Goal: Task Accomplishment & Management: Manage account settings

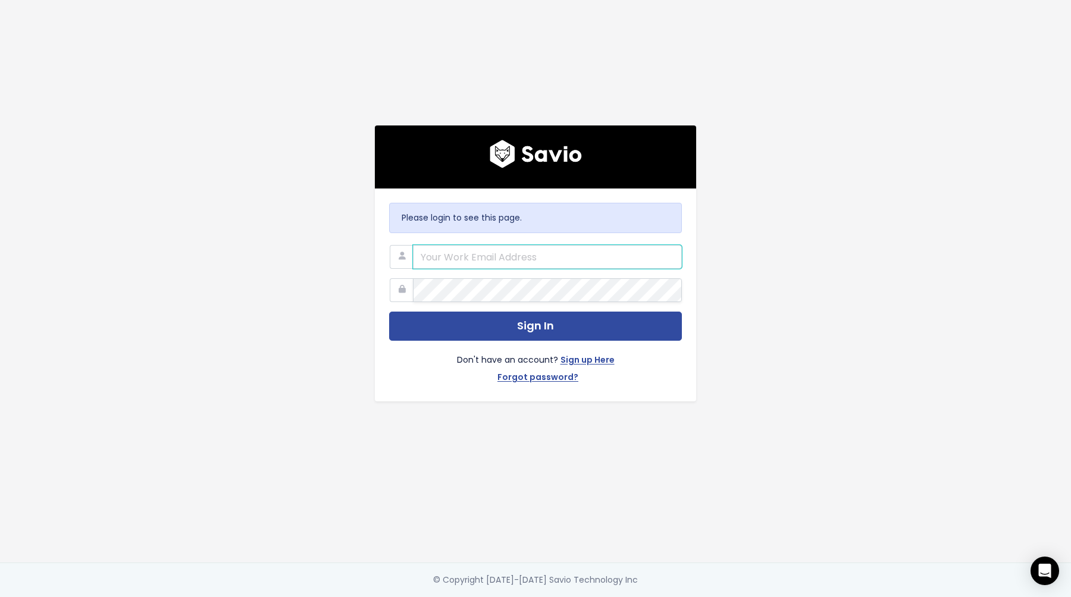
click at [610, 247] on input "email" at bounding box center [547, 257] width 269 height 24
type input "[PERSON_NAME][EMAIL_ADDRESS][DOMAIN_NAME]"
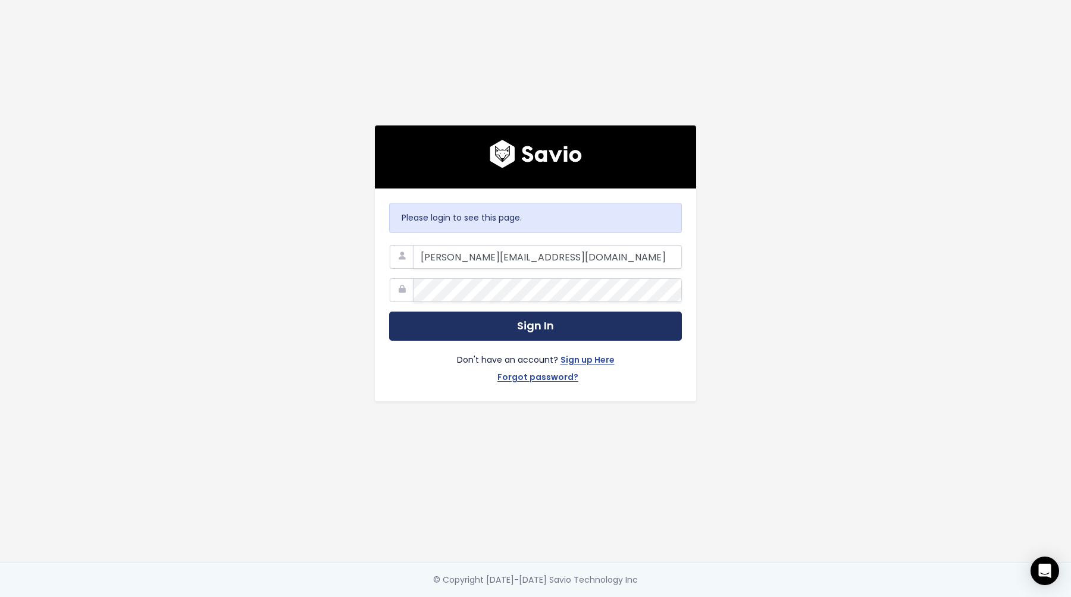
click at [541, 321] on button "Sign In" at bounding box center [535, 326] width 293 height 29
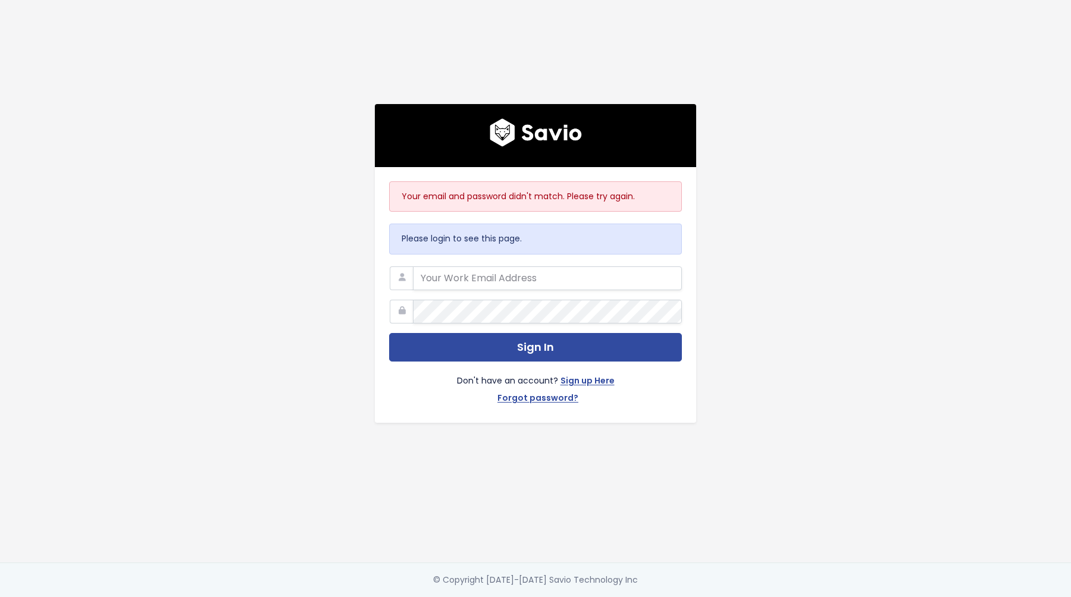
click at [722, 327] on div "Your email and password didn't match. Please try again. Please login to see thi…" at bounding box center [535, 281] width 678 height 563
click at [554, 396] on link "Forgot password?" at bounding box center [537, 399] width 81 height 17
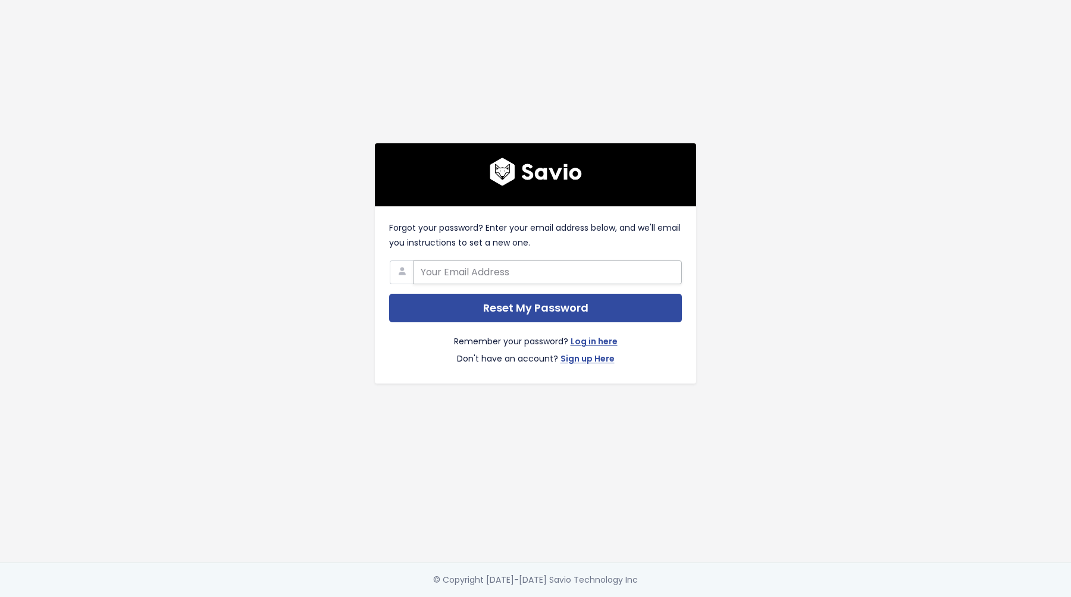
click at [535, 272] on input "text" at bounding box center [547, 273] width 269 height 24
type input "sebastian.przyborowski@prowly.com"
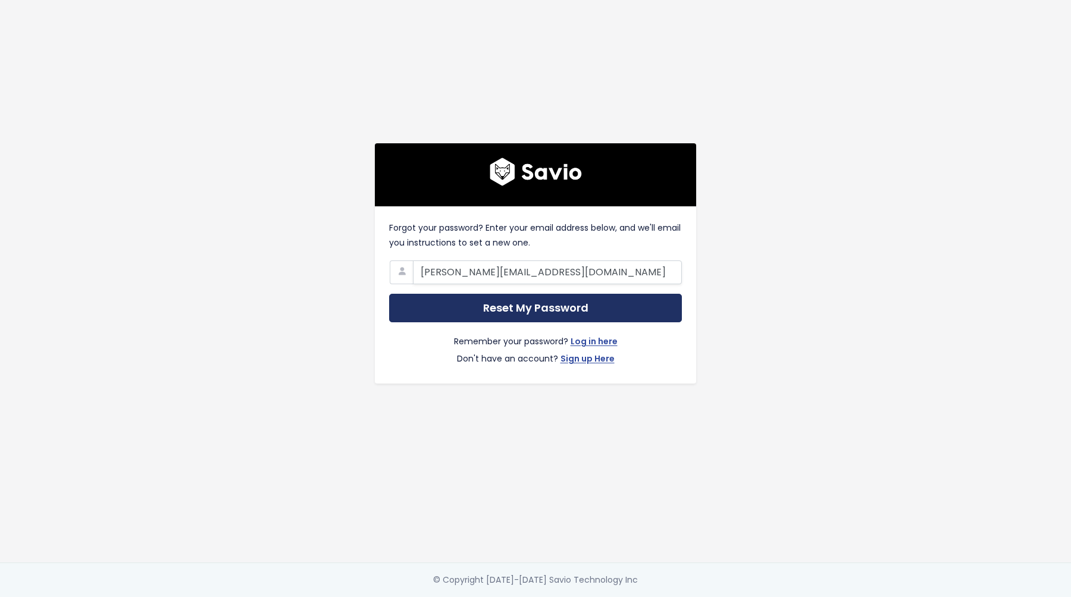
click at [536, 302] on input "Reset My Password" at bounding box center [535, 308] width 293 height 29
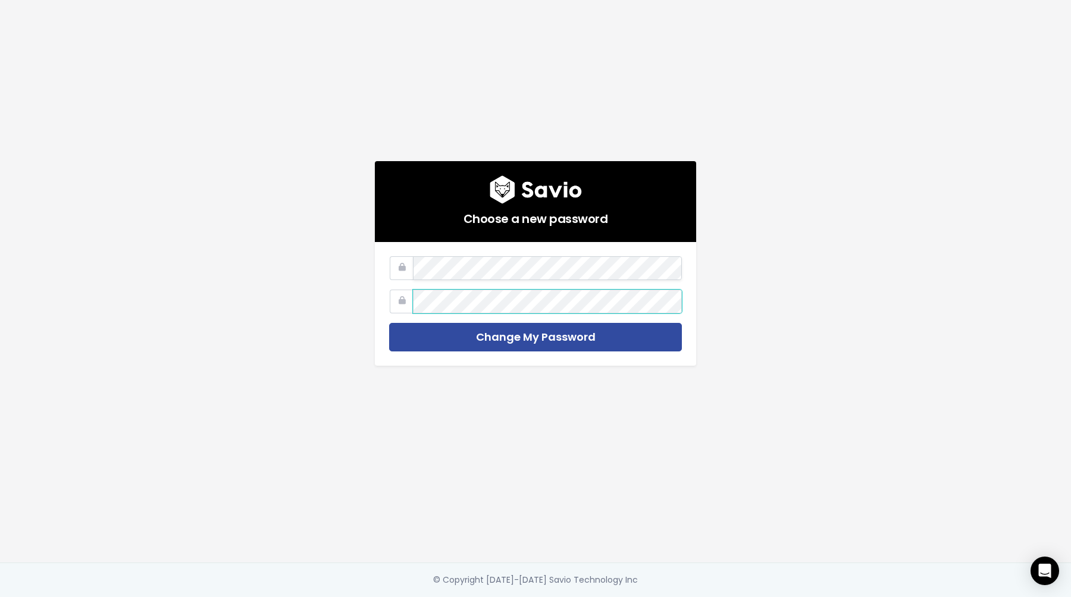
click at [389, 323] on input "Change My Password" at bounding box center [535, 337] width 293 height 29
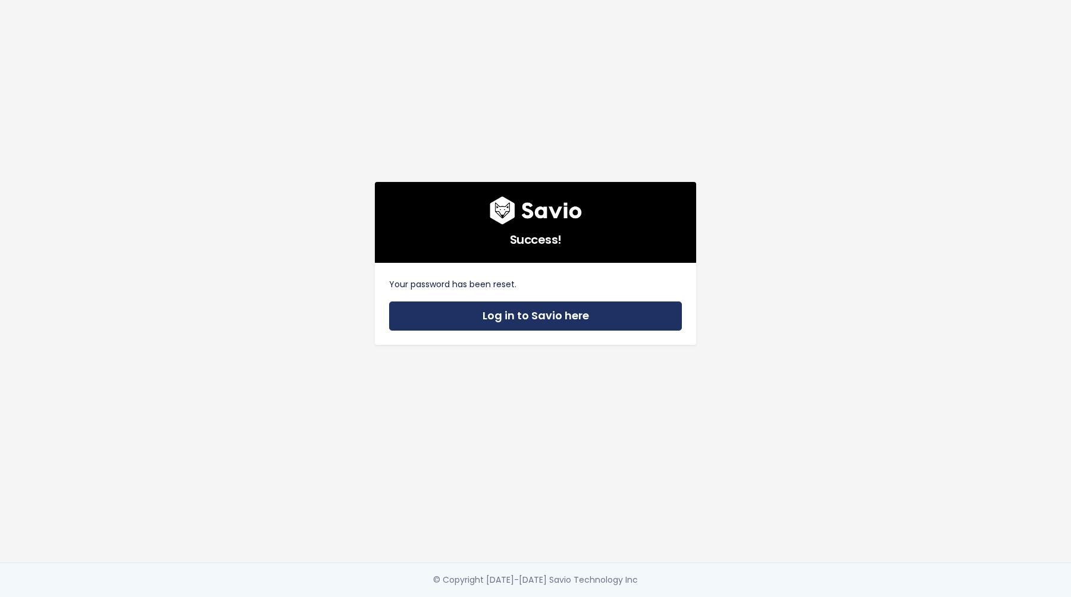
click at [445, 319] on link "Log in to Savio here" at bounding box center [535, 316] width 293 height 29
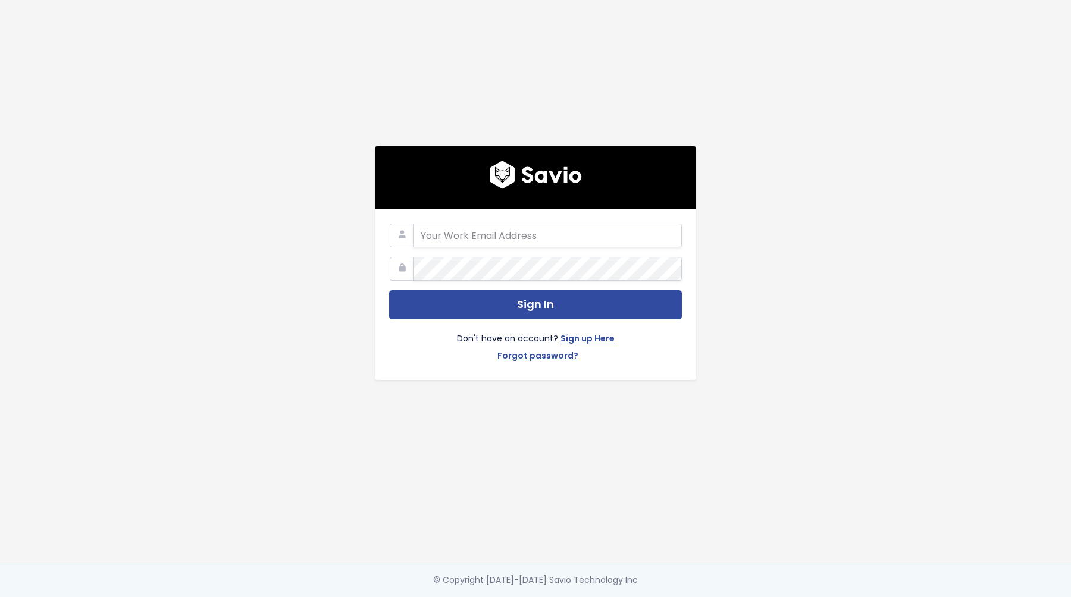
type input "sebastian.przyborowski@prowly.com"
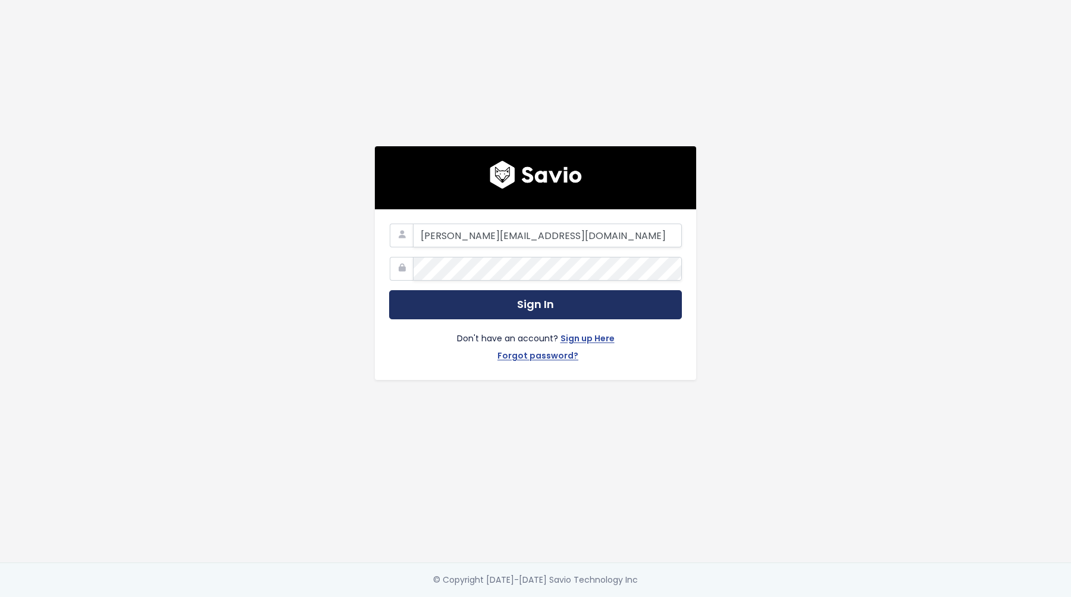
click at [490, 297] on button "Sign In" at bounding box center [535, 304] width 293 height 29
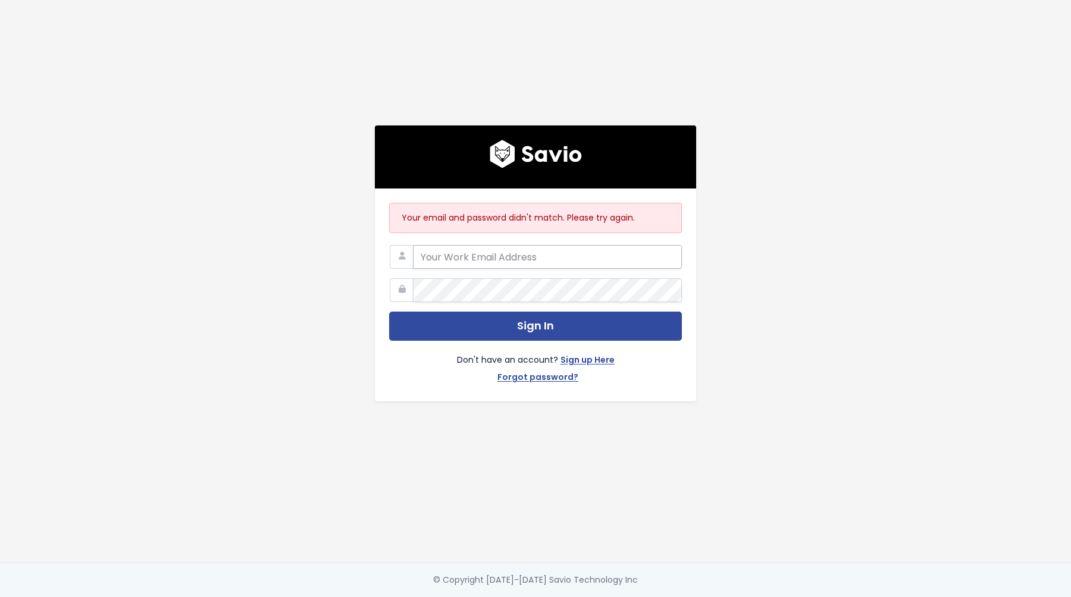
type input "[PERSON_NAME][EMAIL_ADDRESS][DOMAIN_NAME]"
click at [389, 312] on button "Sign In" at bounding box center [535, 326] width 293 height 29
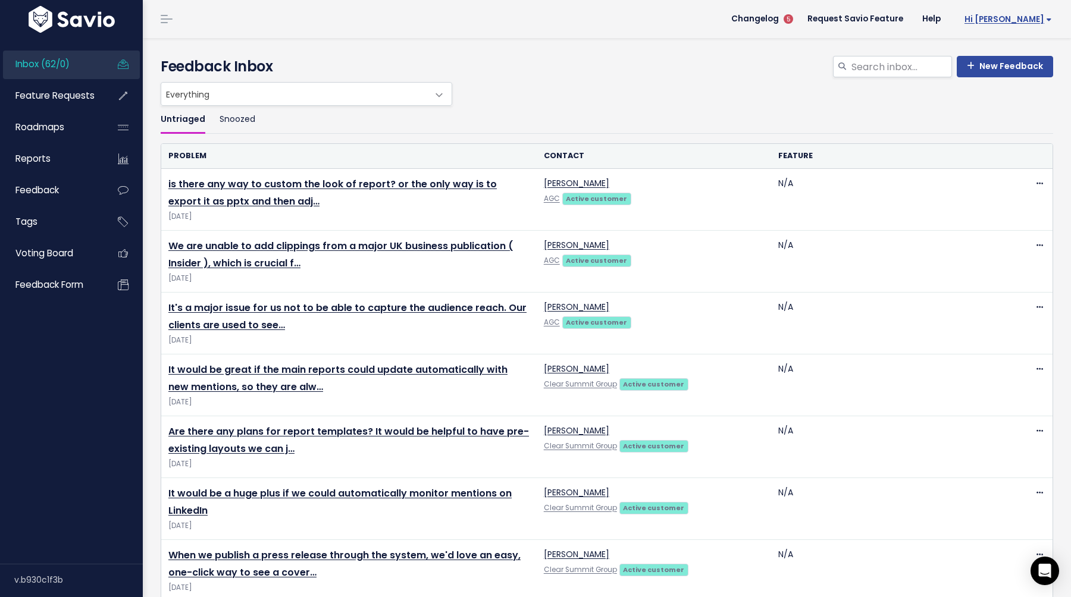
click at [1020, 15] on span "Hi [PERSON_NAME]" at bounding box center [1007, 19] width 87 height 9
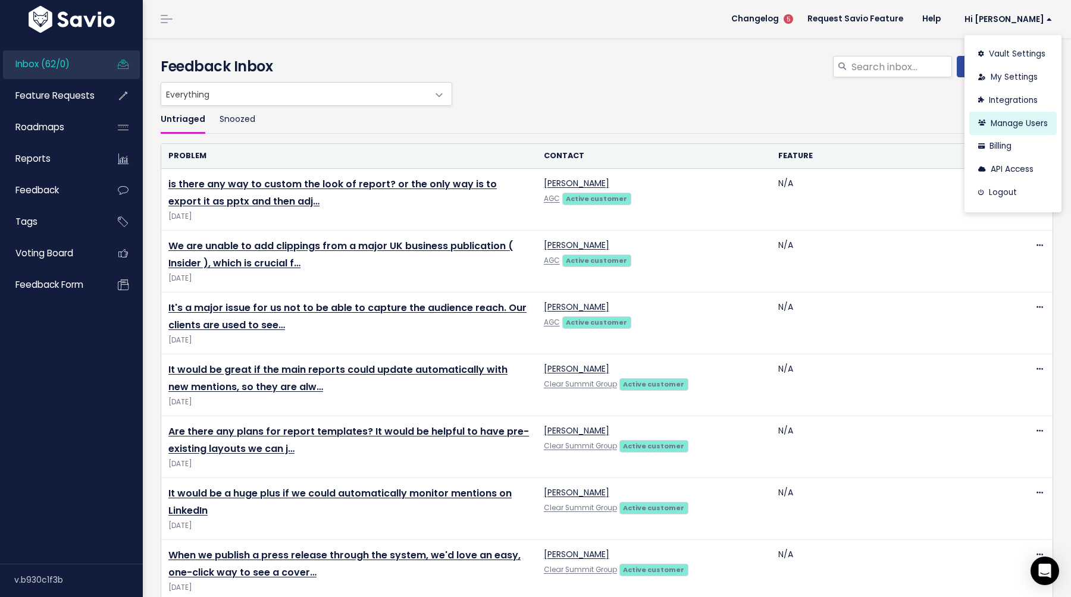
click at [1010, 124] on link "Manage Users" at bounding box center [1012, 123] width 87 height 23
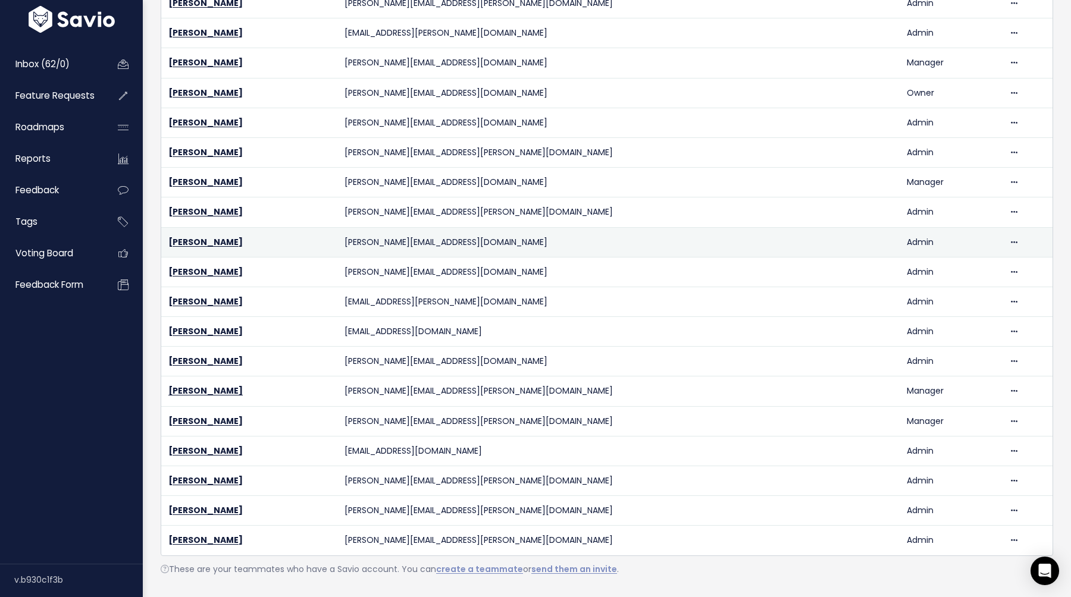
scroll to position [195, 0]
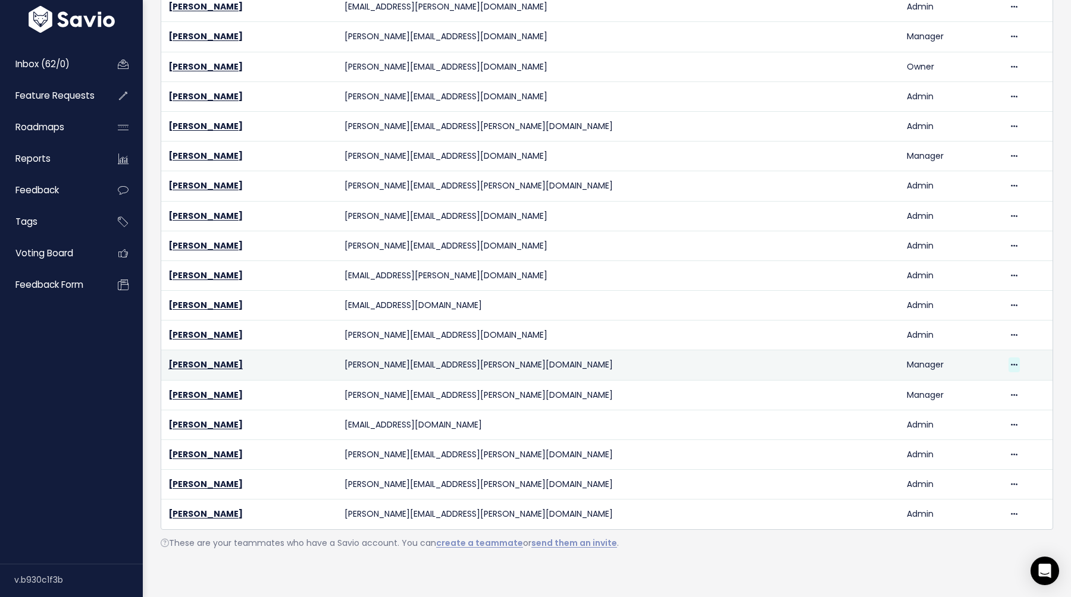
click at [1008, 365] on span at bounding box center [1013, 365] width 11 height 15
click at [990, 397] on link "Delete" at bounding box center [975, 398] width 86 height 23
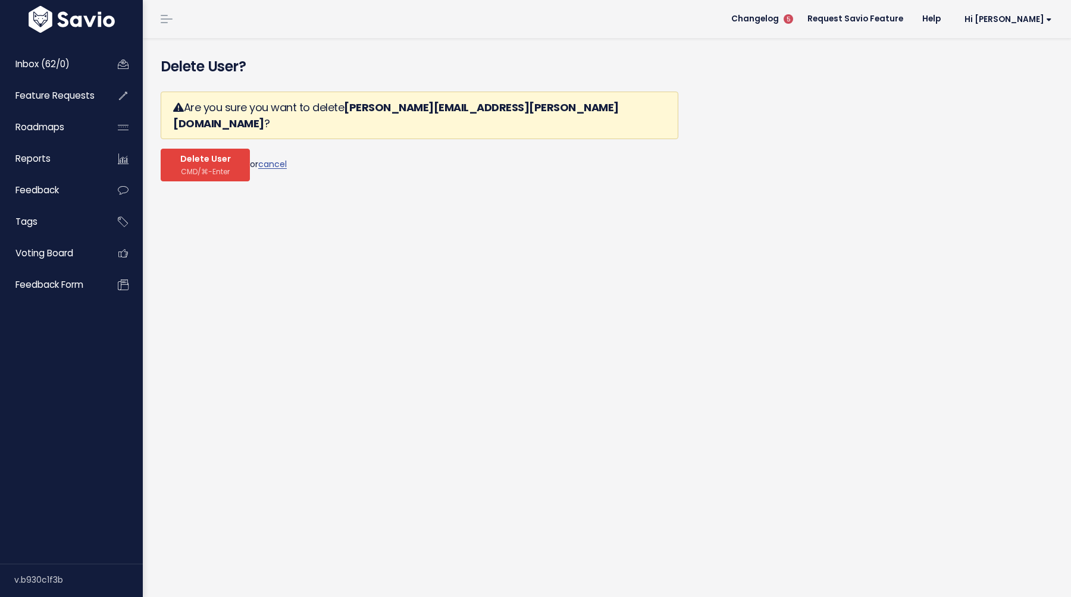
click at [225, 167] on span "CMD/⌘-Enter" at bounding box center [205, 171] width 49 height 9
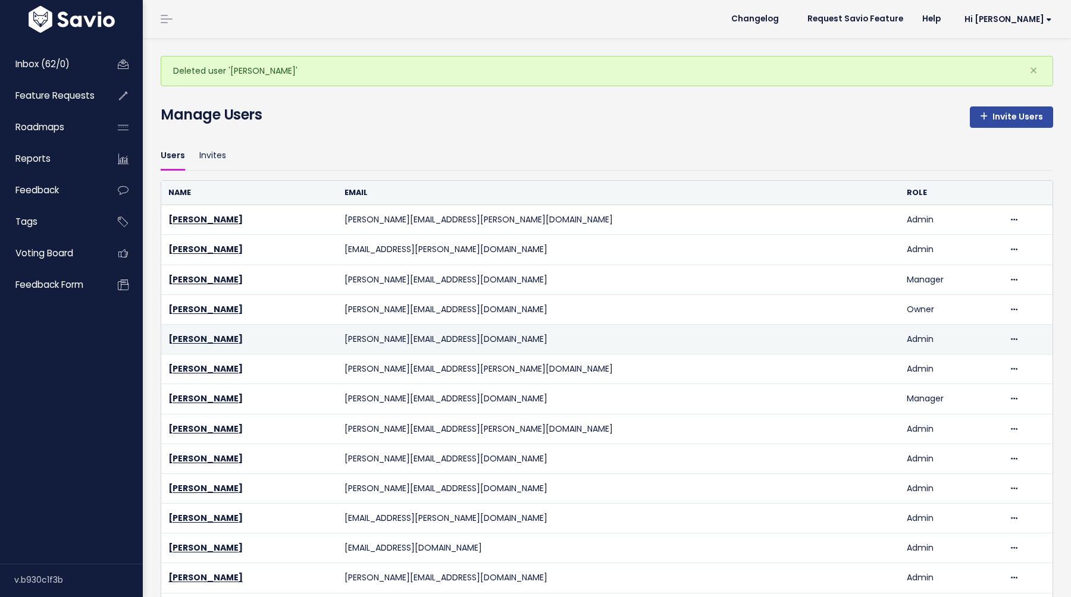
scroll to position [213, 0]
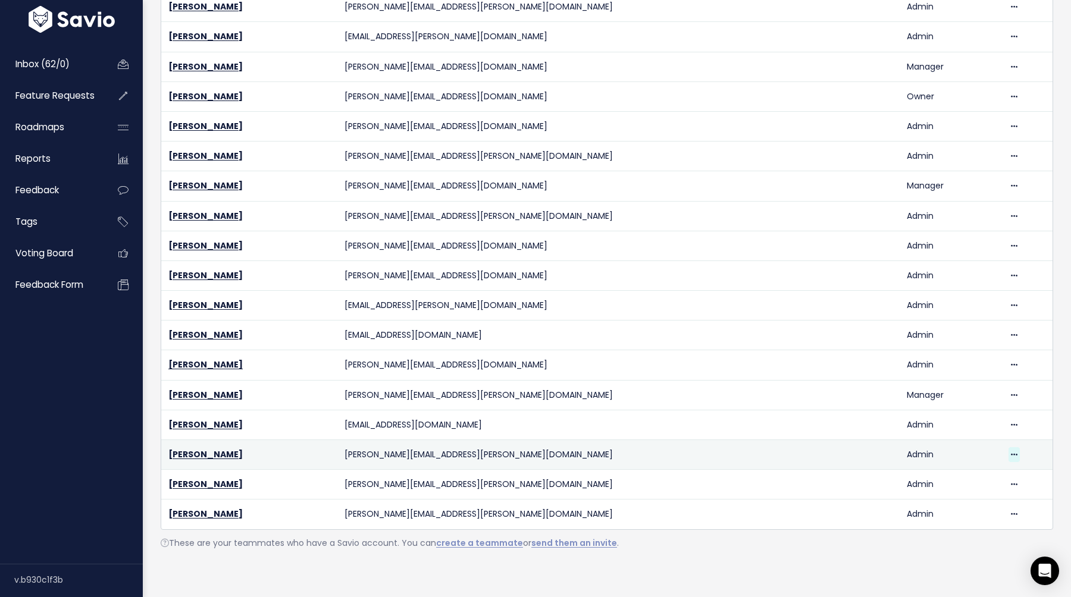
click at [1011, 454] on icon at bounding box center [1014, 456] width 7 height 8
click at [988, 490] on link "Delete" at bounding box center [975, 487] width 86 height 23
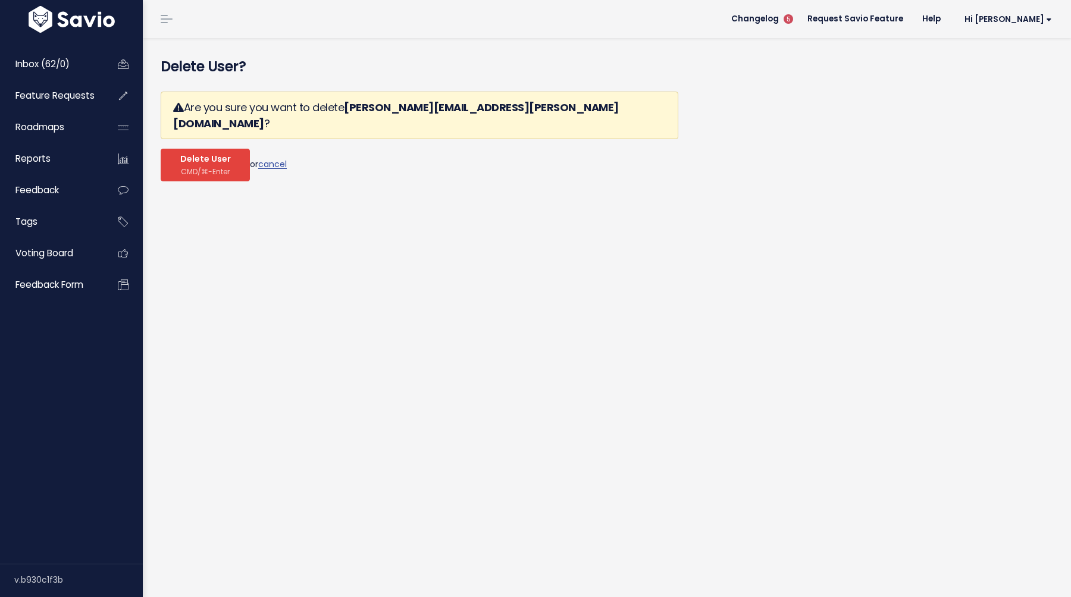
click at [195, 154] on span "Delete User" at bounding box center [205, 159] width 51 height 11
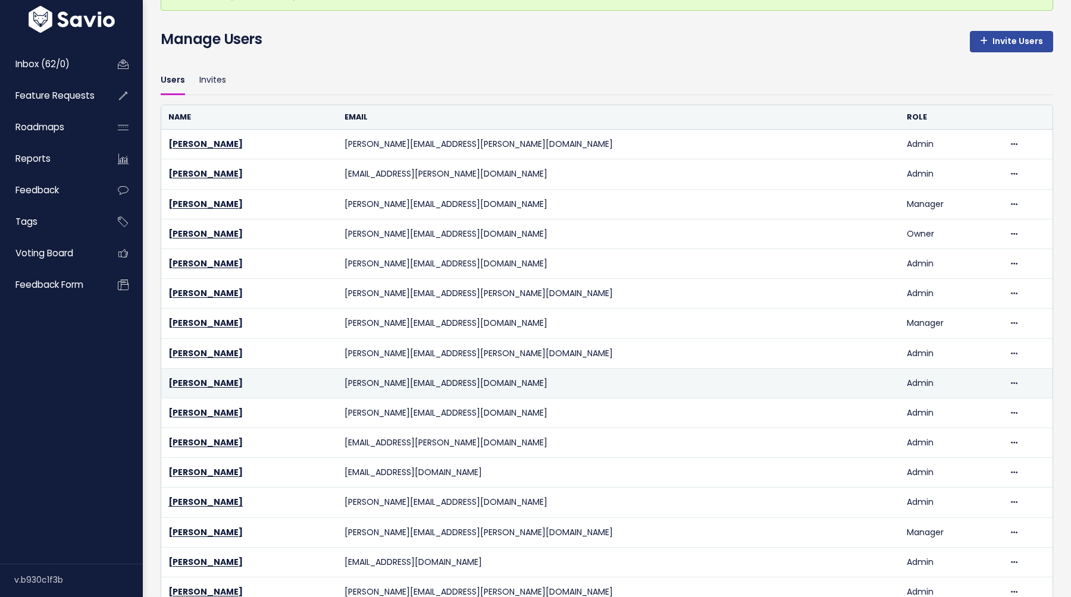
scroll to position [183, 0]
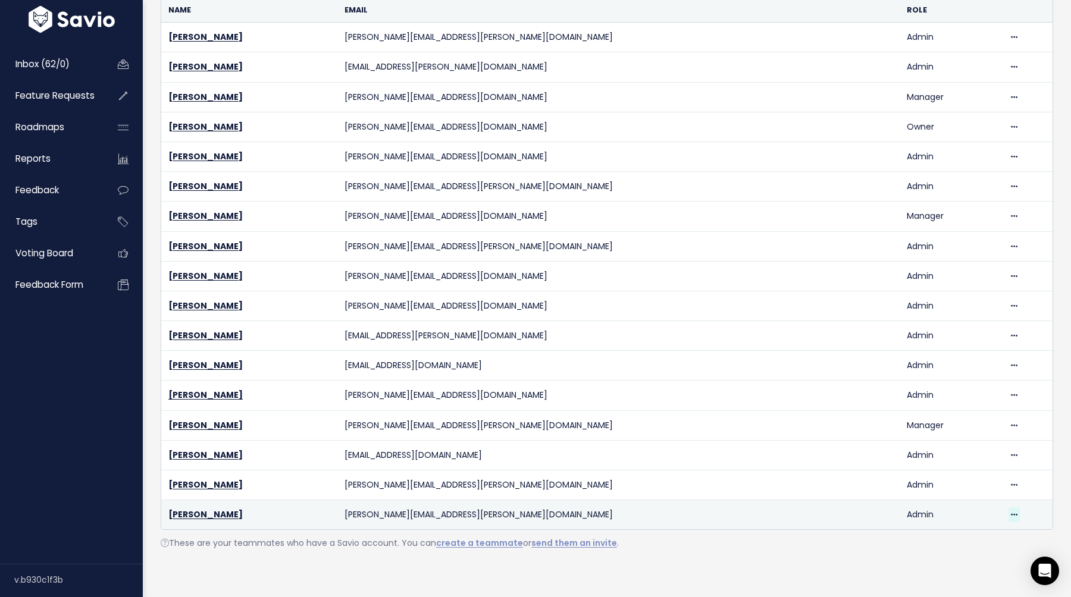
click at [1011, 516] on icon at bounding box center [1014, 516] width 7 height 8
click at [956, 484] on link "Delete" at bounding box center [987, 483] width 86 height 23
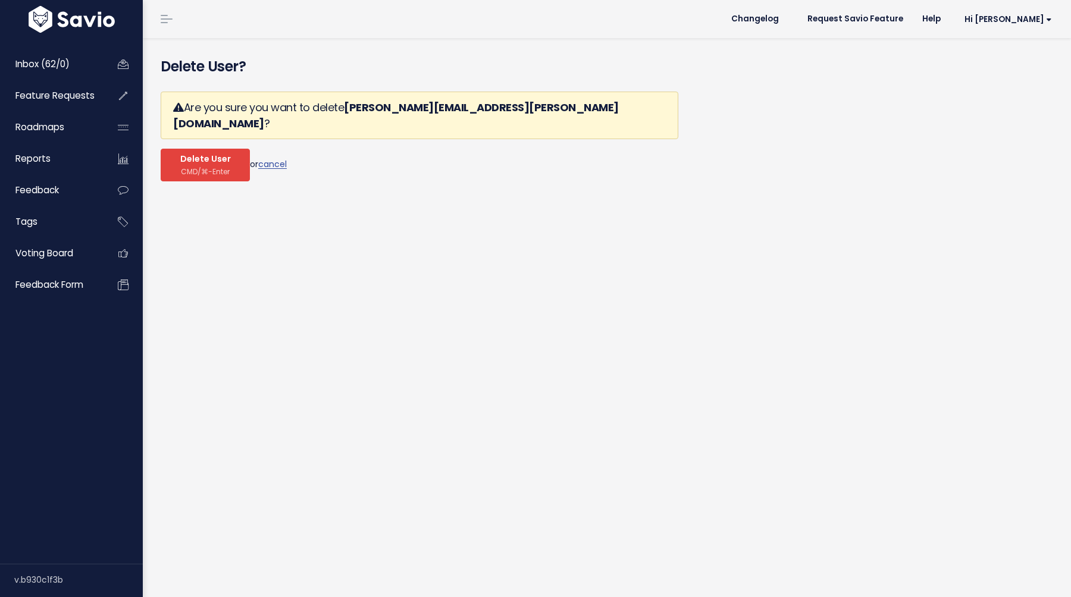
click at [213, 167] on span "CMD/⌘-Enter" at bounding box center [205, 171] width 49 height 9
